Goal: Communication & Community: Answer question/provide support

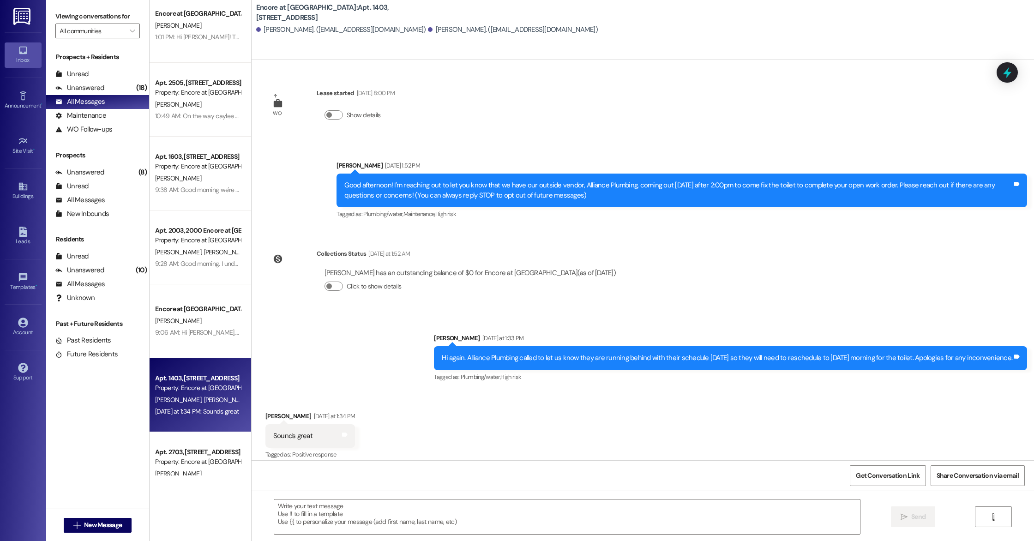
click at [185, 254] on div "Encore at [GEOGRAPHIC_DATA] [PERSON_NAME] 1:02 PM: Hi [PERSON_NAME]! This is [P…" at bounding box center [201, 237] width 102 height 475
click at [185, 254] on div "[PERSON_NAME] [PERSON_NAME]" at bounding box center [197, 250] width 87 height 12
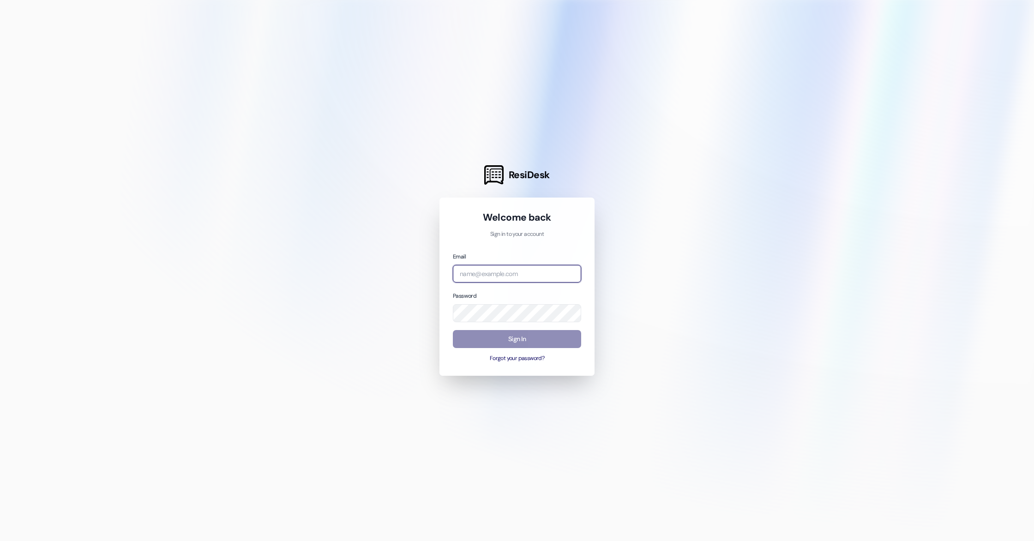
type input "[EMAIL_ADDRESS][DOMAIN_NAME]"
click at [513, 336] on button "Sign In" at bounding box center [517, 339] width 128 height 18
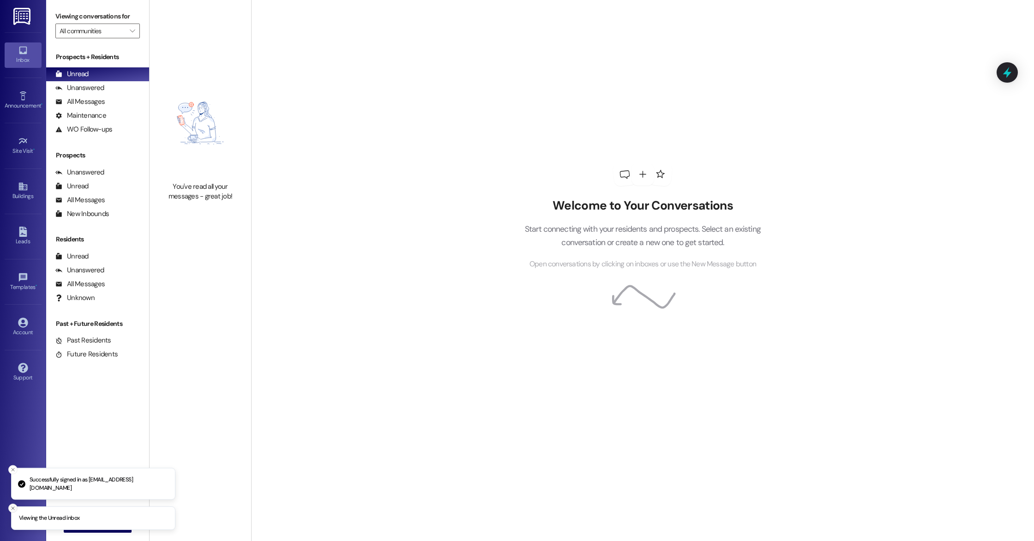
click at [15, 510] on icon "Close toast" at bounding box center [13, 508] width 6 height 6
click at [15, 503] on icon "Close toast" at bounding box center [13, 500] width 6 height 6
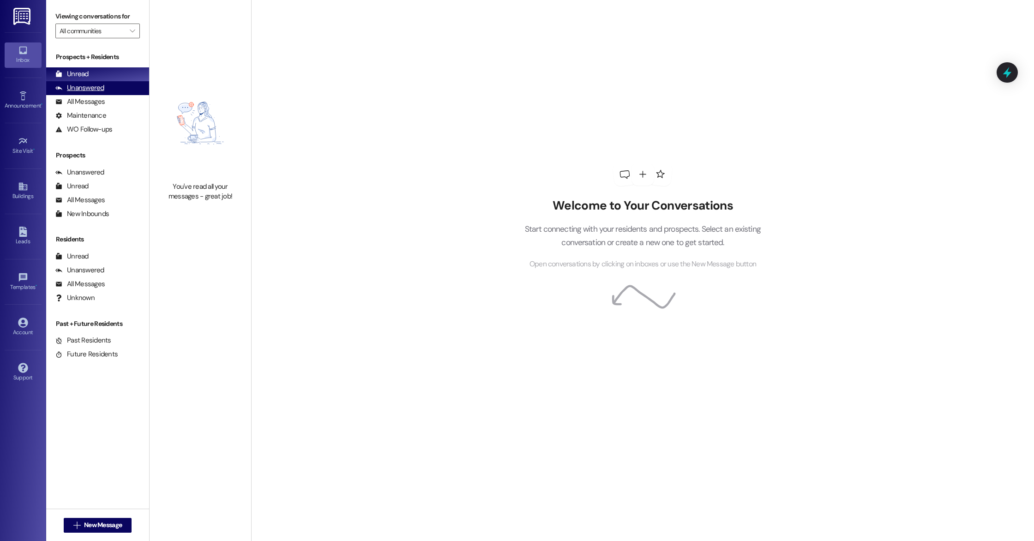
click at [98, 87] on div "Unanswered" at bounding box center [79, 88] width 49 height 10
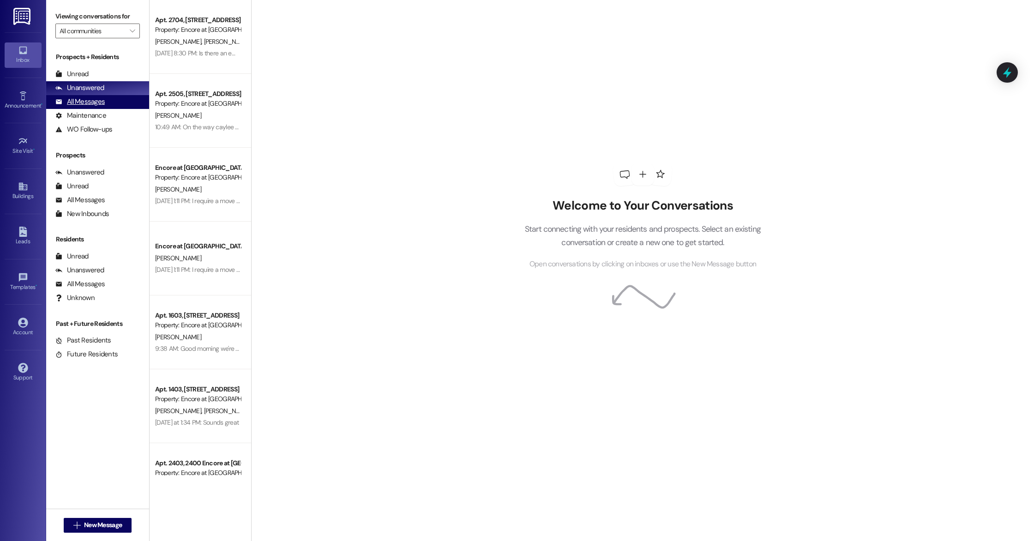
click at [94, 103] on div "All Messages" at bounding box center [79, 102] width 49 height 10
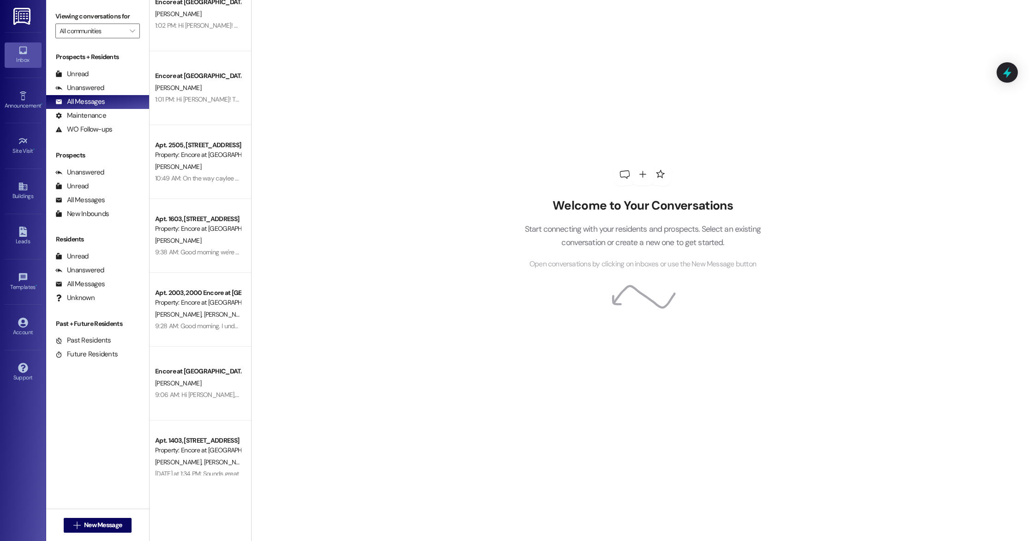
scroll to position [541, 0]
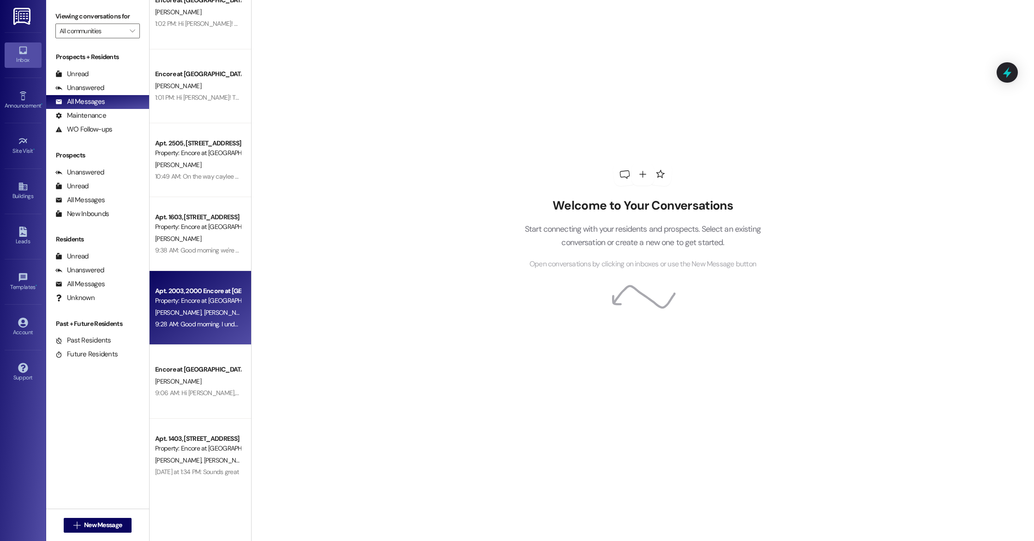
click at [204, 311] on span "[PERSON_NAME]" at bounding box center [227, 312] width 46 height 8
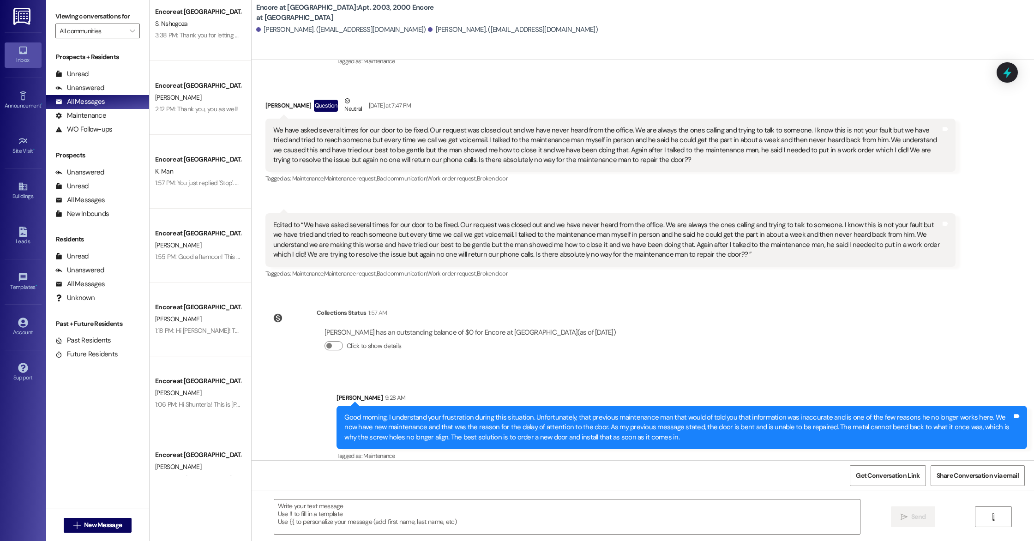
scroll to position [0, 0]
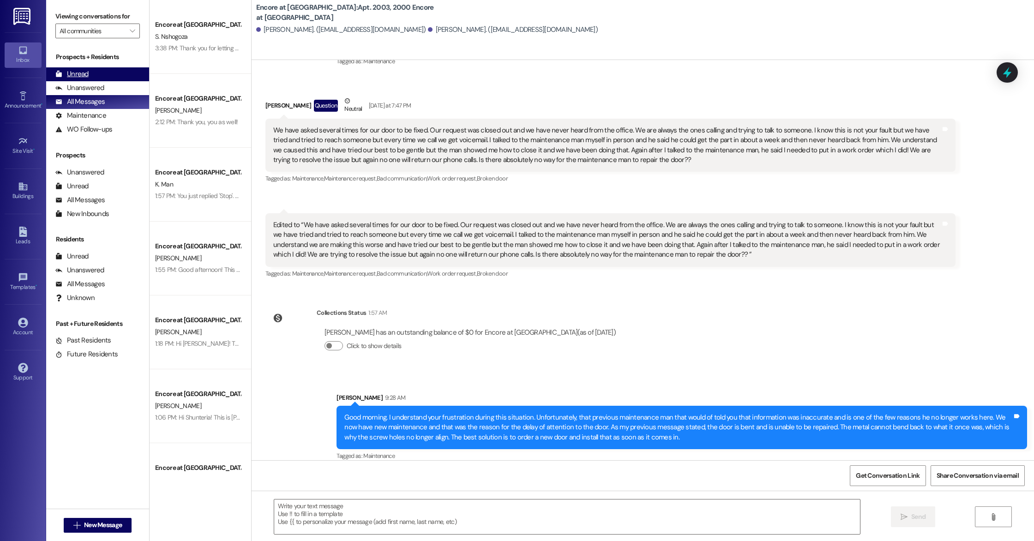
click at [84, 78] on div "Unread" at bounding box center [71, 74] width 33 height 10
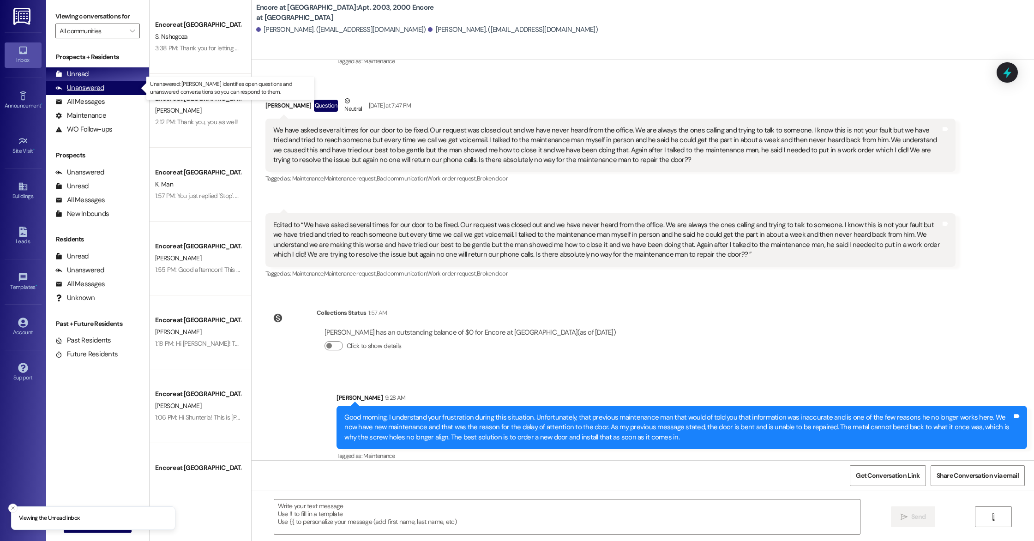
click at [86, 87] on div "Unanswered" at bounding box center [79, 88] width 49 height 10
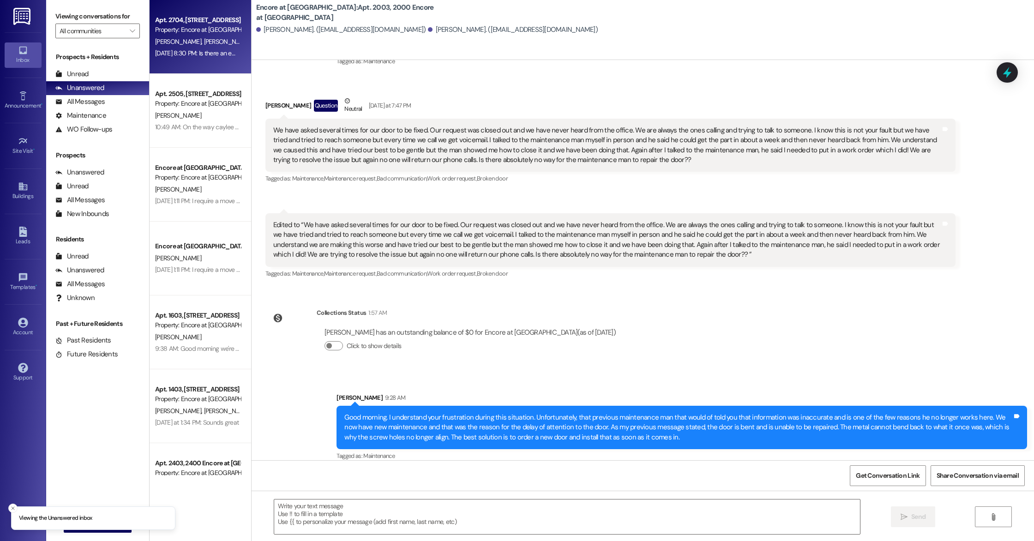
click at [235, 66] on div "Apt. 2704, 2700 Encore at Beacon Place Property: Encore at Beacon Place M. Brya…" at bounding box center [201, 37] width 102 height 74
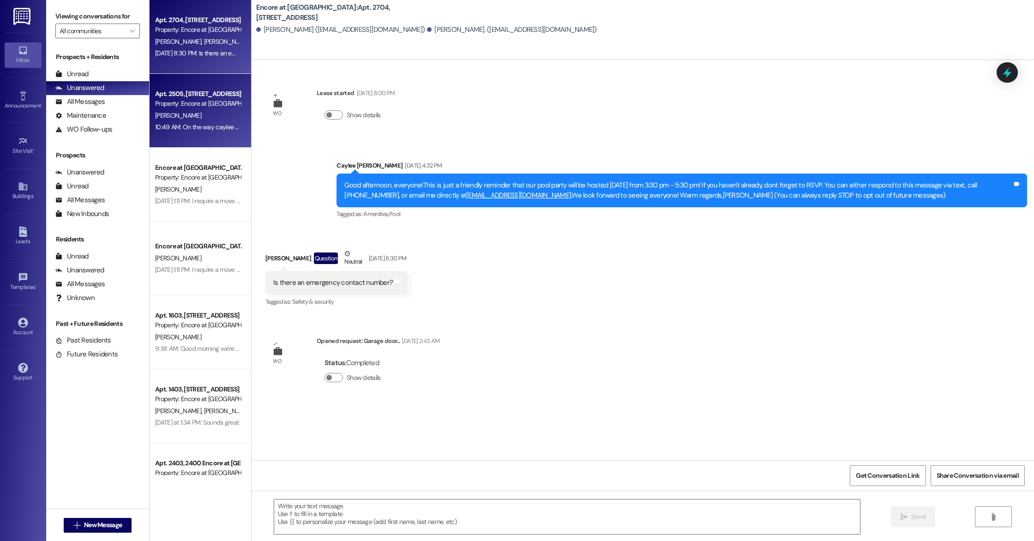
click at [218, 88] on div "Apt. 2505, 2500 Encore at Beacon Place Property: Encore at Beacon Place" at bounding box center [197, 99] width 87 height 22
